Goal: Check status

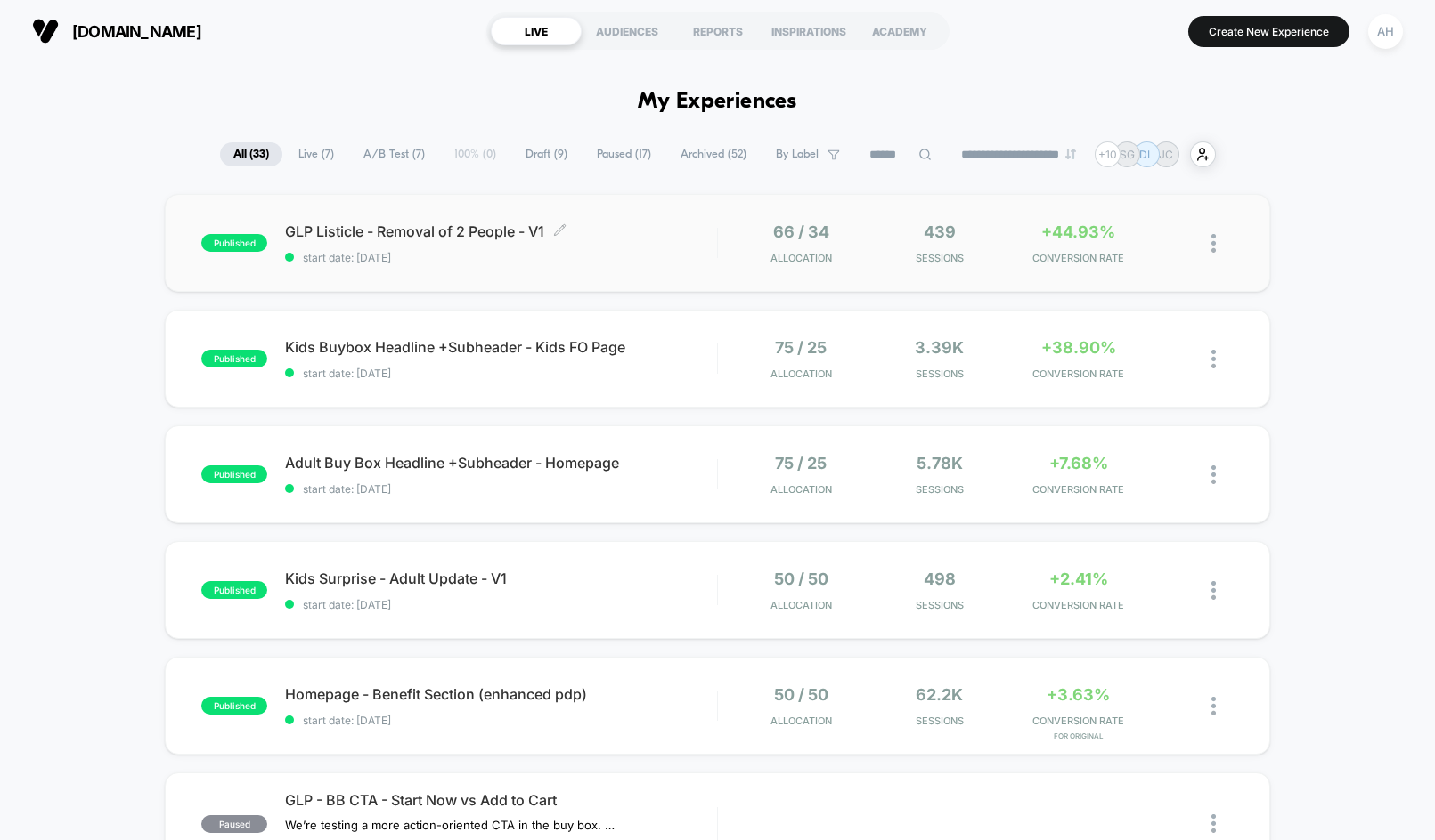
click at [666, 251] on span "start date: [DATE]" at bounding box center [501, 257] width 431 height 13
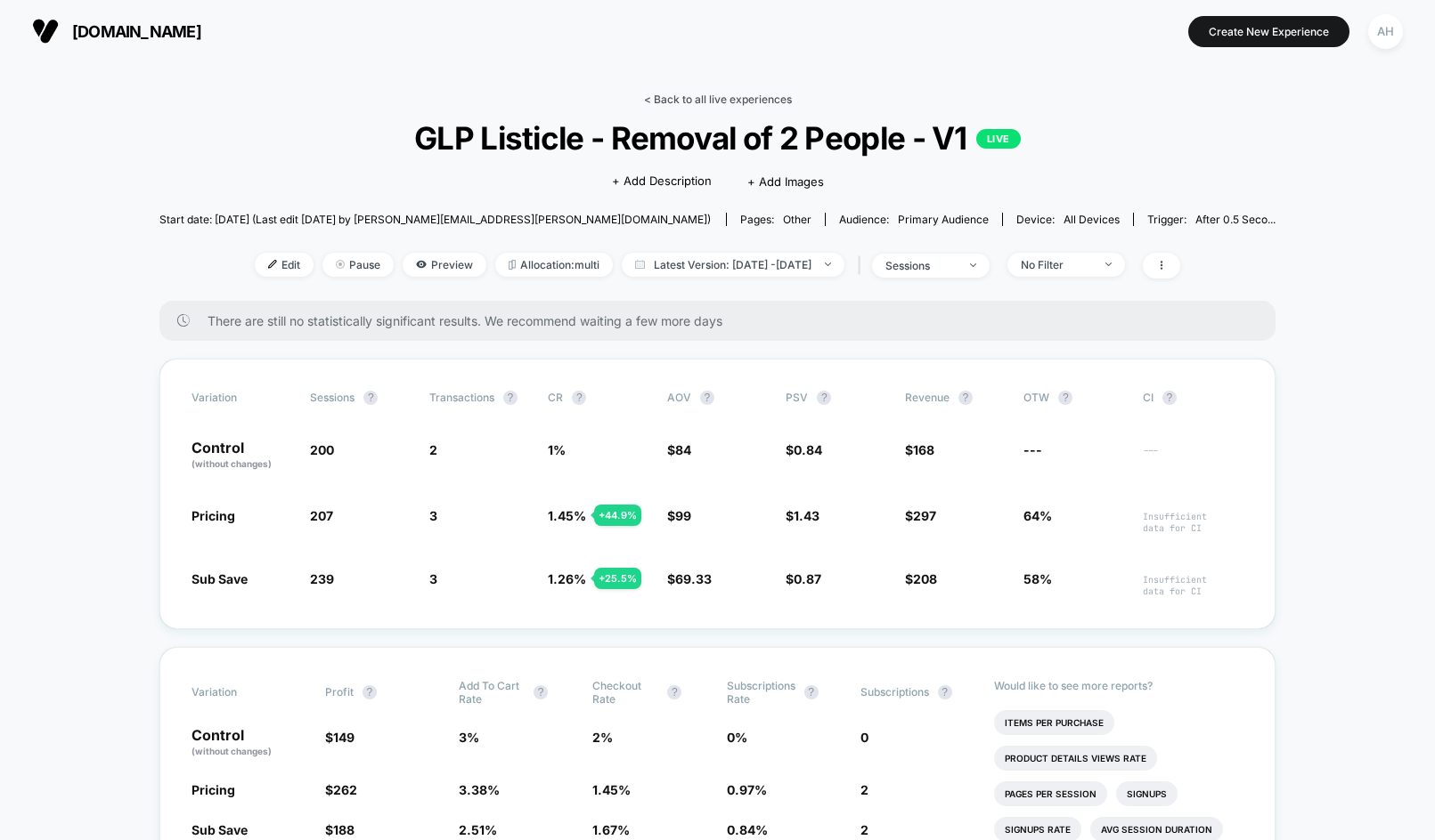
click at [698, 100] on link "< Back to all live experiences" at bounding box center [718, 99] width 148 height 13
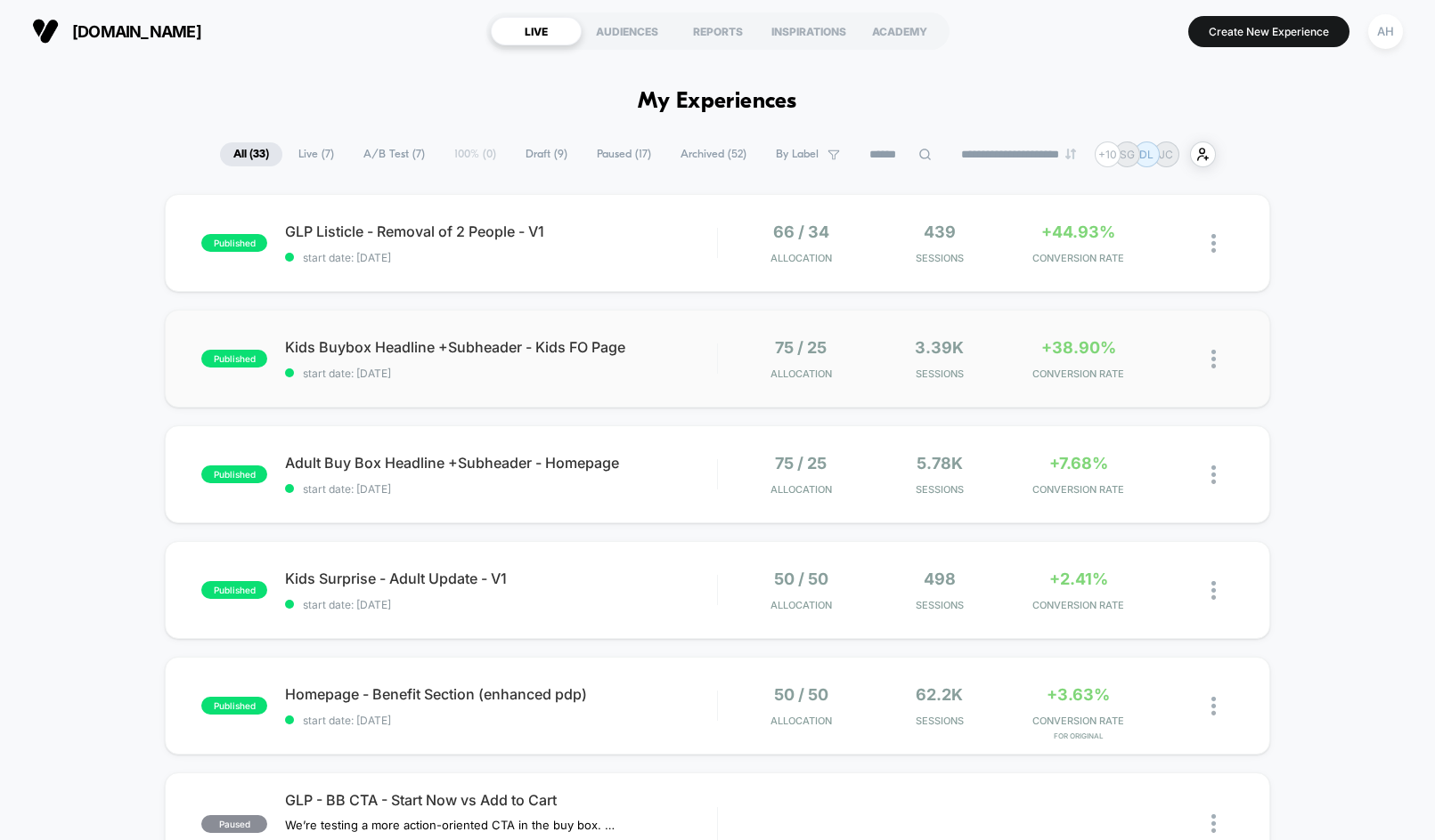
click at [685, 369] on span "start date: [DATE]" at bounding box center [501, 373] width 431 height 13
